Goal: Transaction & Acquisition: Subscribe to service/newsletter

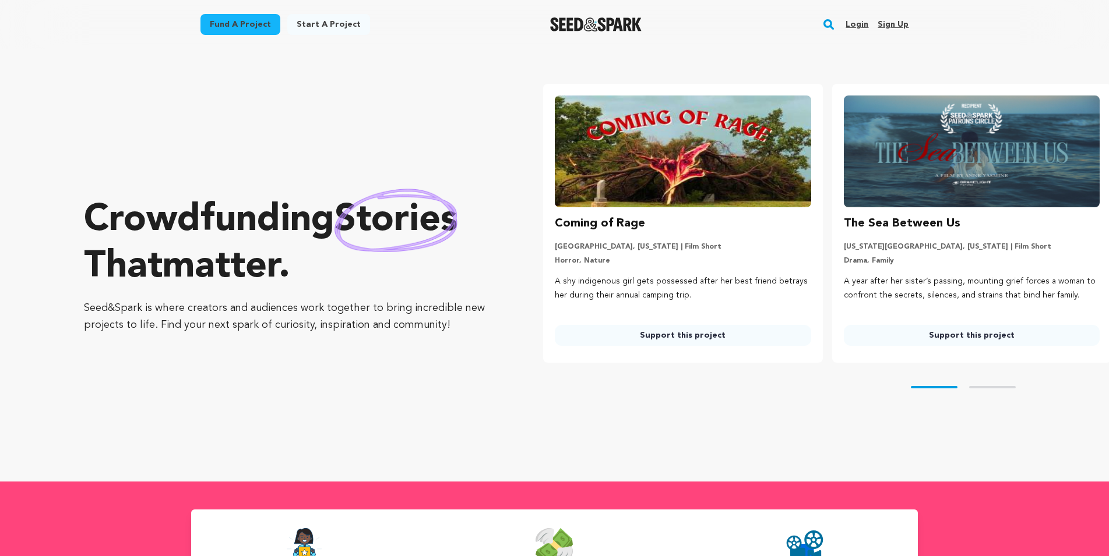
click at [900, 20] on link "Sign up" at bounding box center [892, 24] width 31 height 19
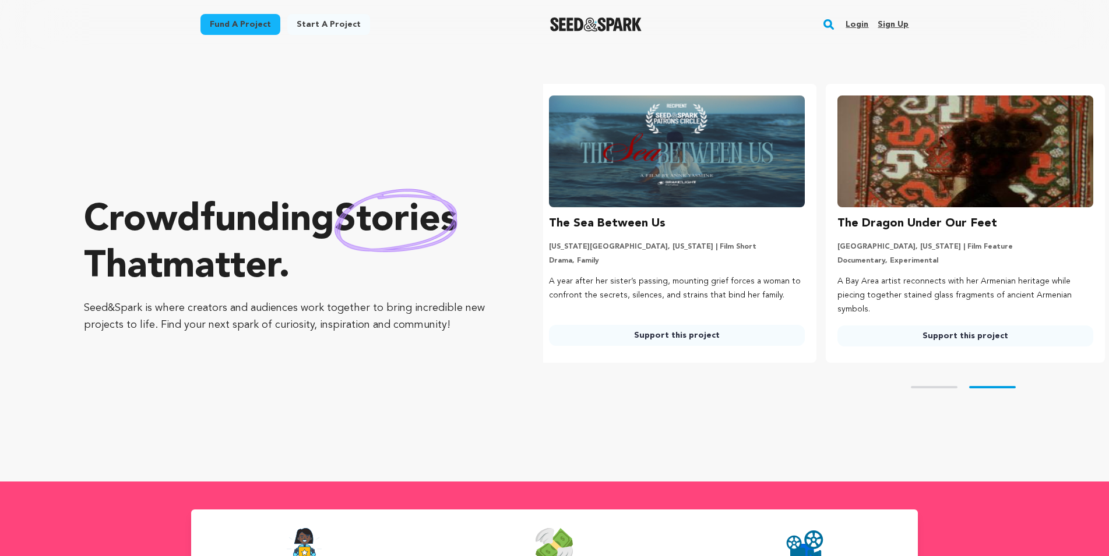
scroll to position [0, 298]
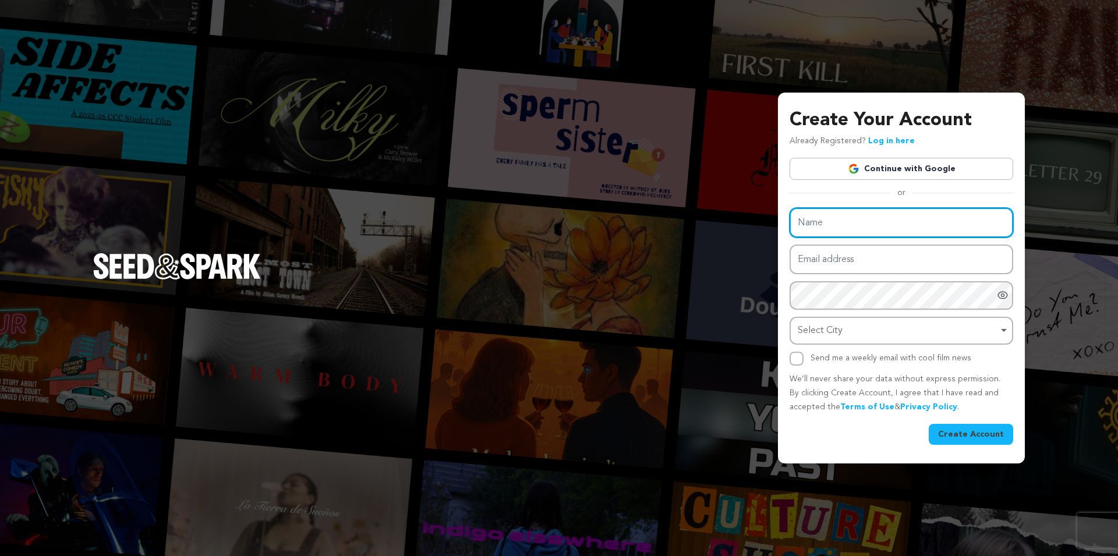
click at [811, 236] on input "Name" at bounding box center [902, 223] width 224 height 30
type input "Guest Post Sale"
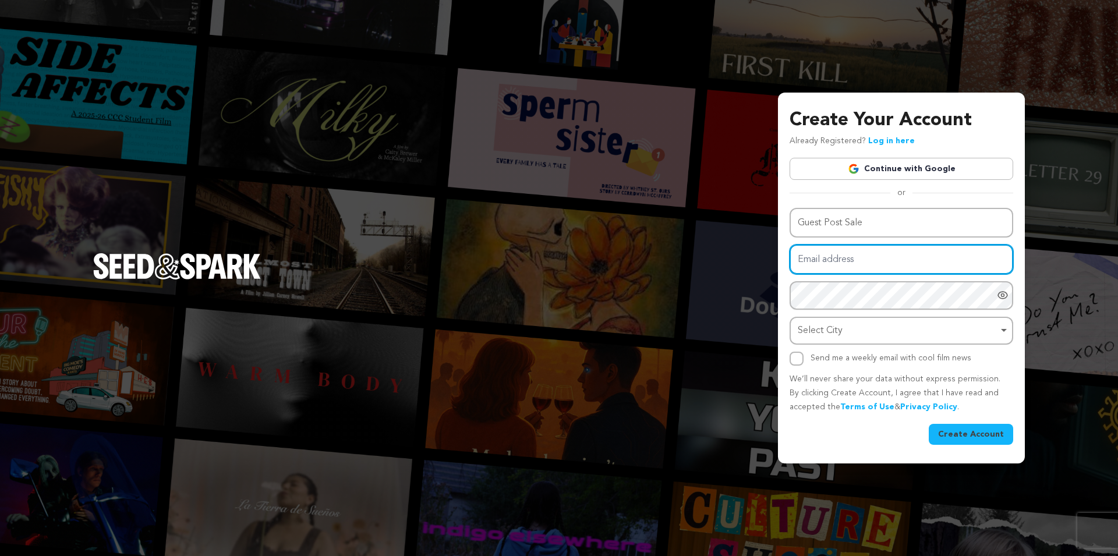
click at [819, 255] on input "Email address" at bounding box center [902, 260] width 224 height 30
type input "Andrew@guestpostsale.com"
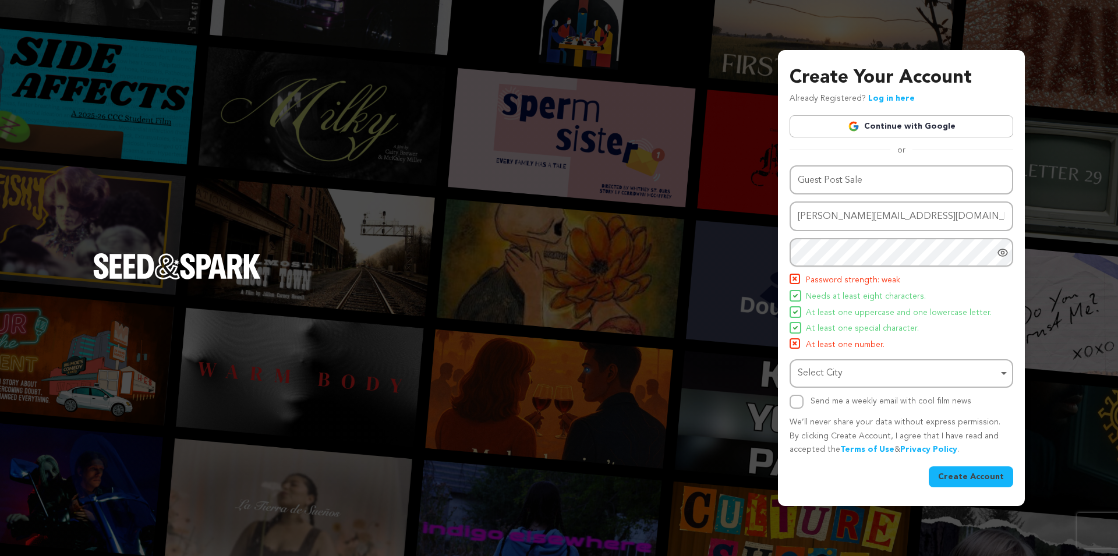
click at [844, 334] on span "At least one special character." at bounding box center [862, 329] width 113 height 14
click at [761, 254] on div "Create Your Account Already Registered? Log in here Continue with Google or eyJ…" at bounding box center [559, 278] width 1118 height 556
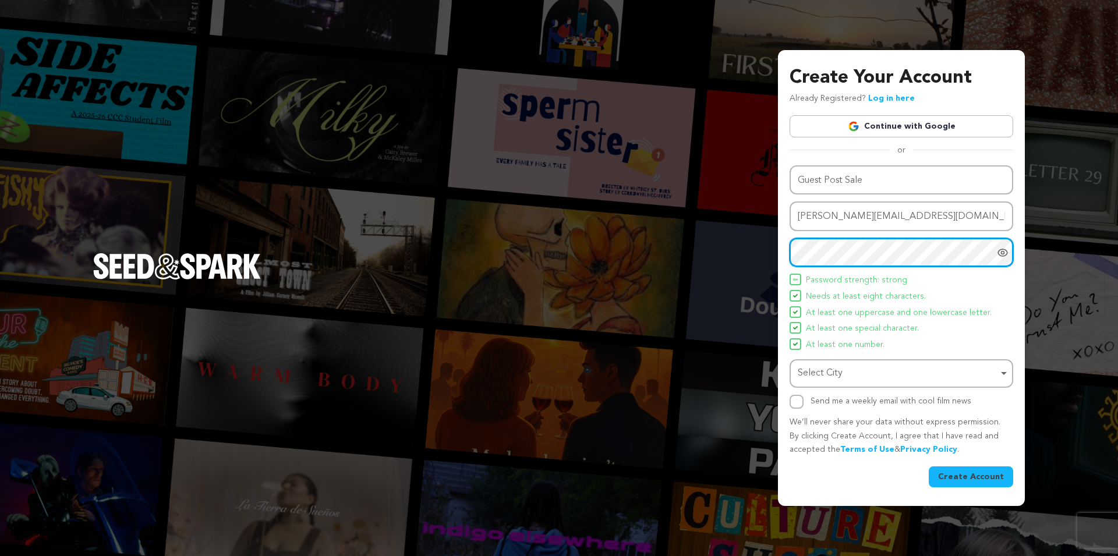
click at [829, 365] on div "Select City Remove item" at bounding box center [898, 373] width 200 height 17
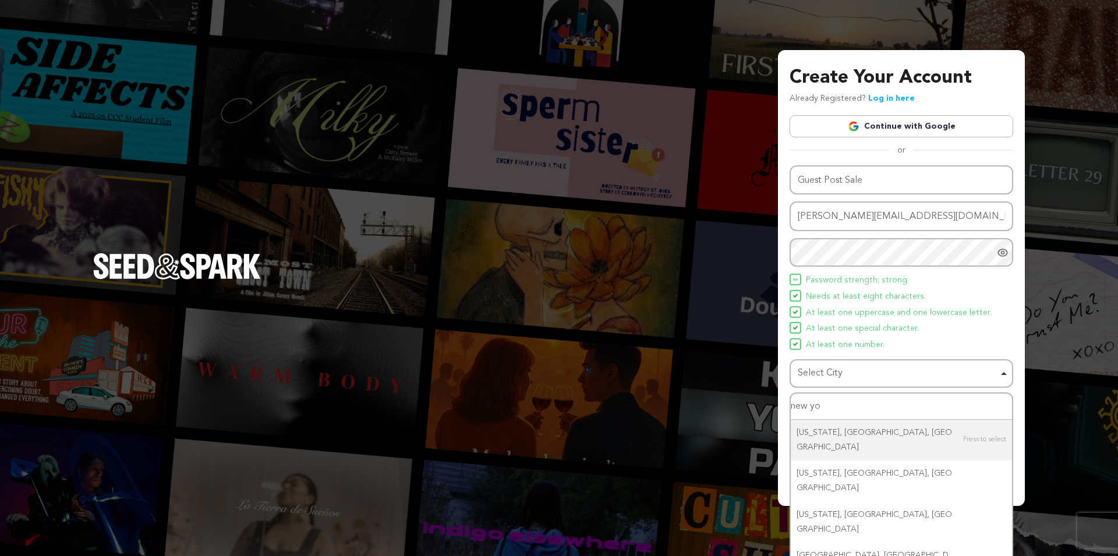
type input "new yor"
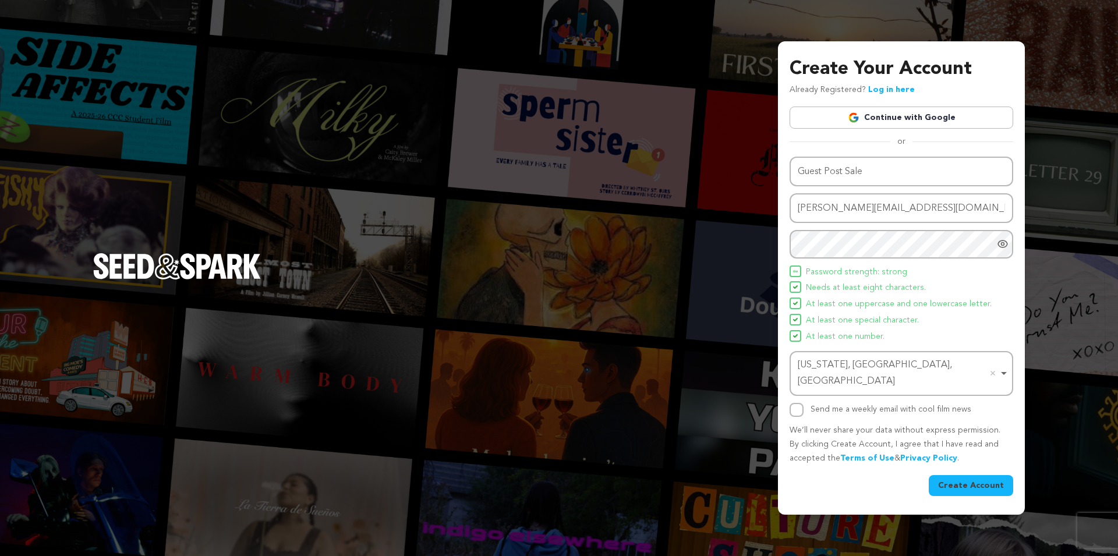
click at [978, 479] on button "Create Account" at bounding box center [971, 485] width 84 height 21
